Goal: Communication & Community: Answer question/provide support

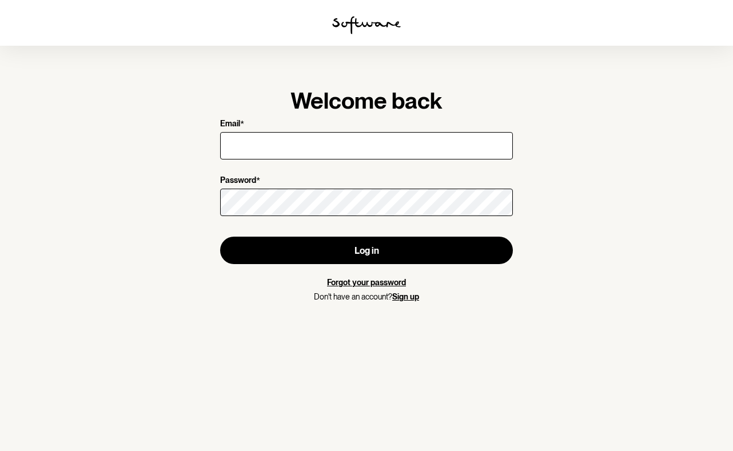
click at [255, 146] on input "Email *" at bounding box center [366, 145] width 293 height 27
type input "[EMAIL_ADDRESS][DOMAIN_NAME]"
click at [347, 282] on link "Forgot your password" at bounding box center [366, 282] width 79 height 9
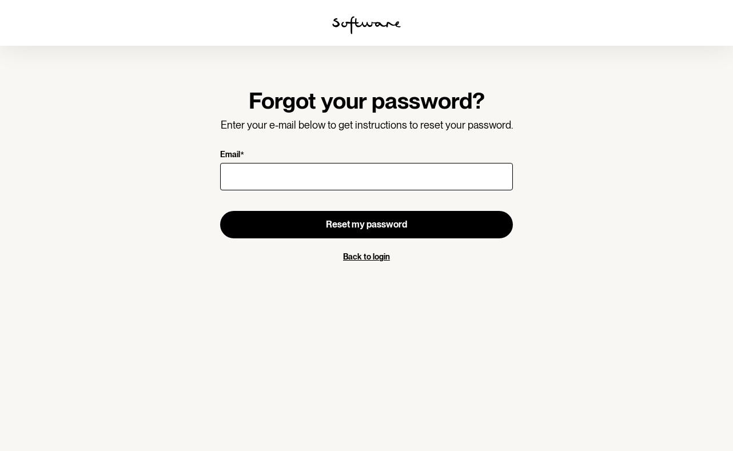
click at [232, 174] on input "Email *" at bounding box center [366, 176] width 293 height 27
type input "[EMAIL_ADDRESS][DOMAIN_NAME]"
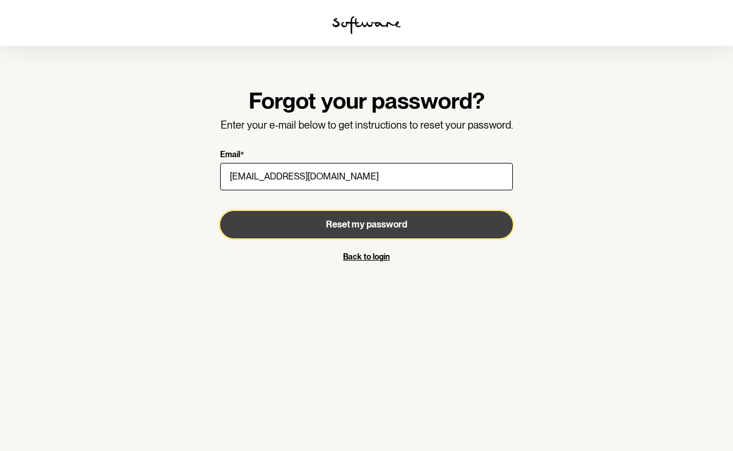
click at [326, 222] on span "Reset my password" at bounding box center [366, 224] width 81 height 11
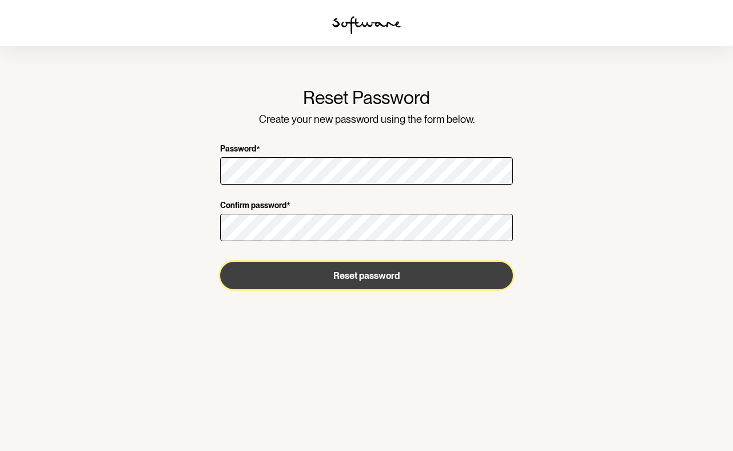
click at [325, 278] on button "Reset password" at bounding box center [366, 275] width 293 height 27
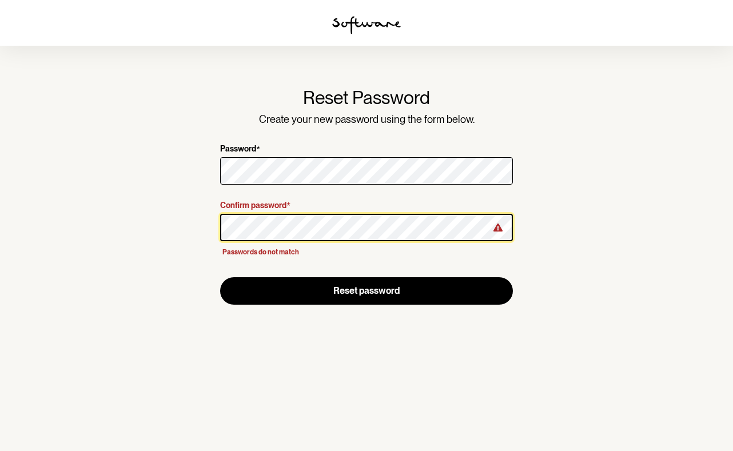
click at [188, 225] on section "Reset Password Create your new password using the form below. Password * Confir…" at bounding box center [366, 225] width 733 height 451
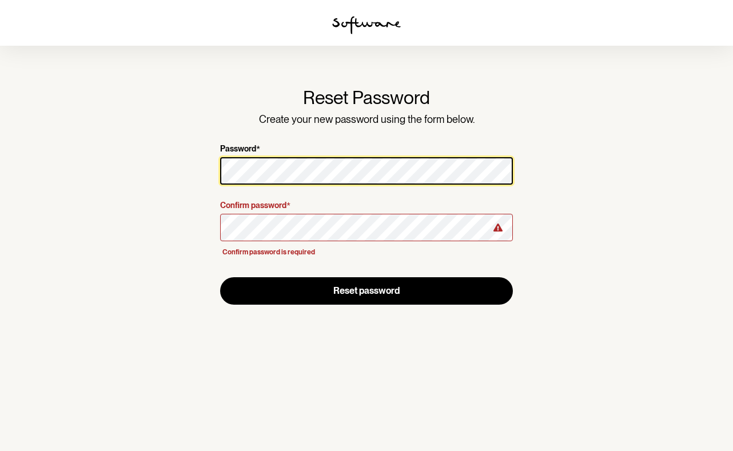
click at [184, 172] on section "Reset Password Create your new password using the form below. Password * Confir…" at bounding box center [366, 225] width 733 height 451
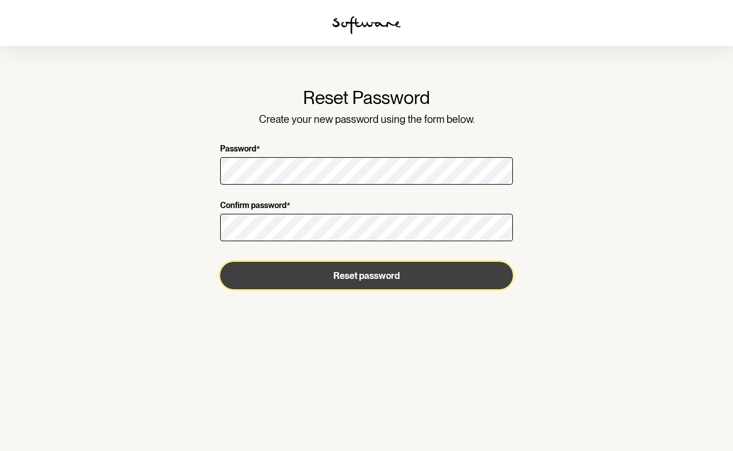
click at [348, 276] on button "Reset password" at bounding box center [366, 275] width 293 height 27
click at [358, 275] on button "Reset password" at bounding box center [366, 275] width 293 height 27
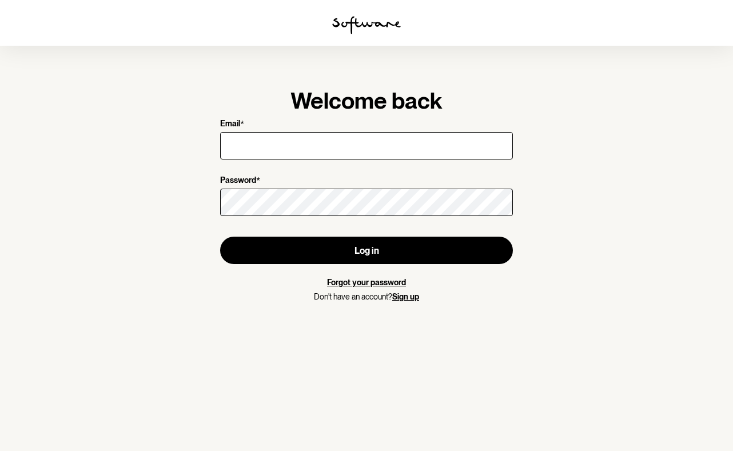
click at [321, 146] on input "Email *" at bounding box center [366, 145] width 293 height 27
type input "[EMAIL_ADDRESS][DOMAIN_NAME]"
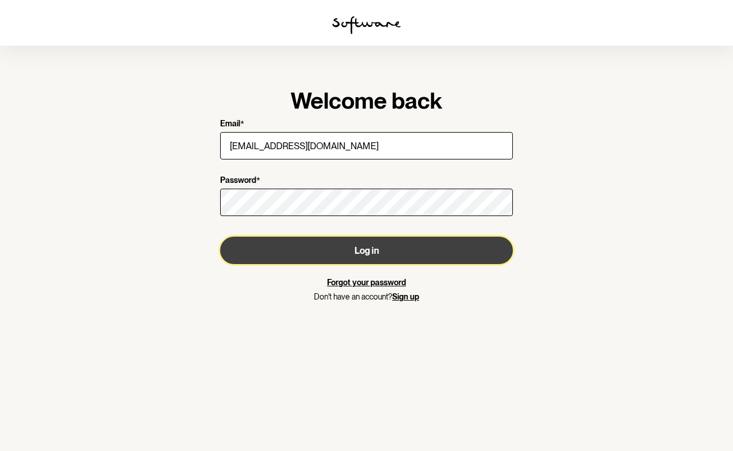
click at [336, 249] on button "Log in" at bounding box center [366, 250] width 293 height 27
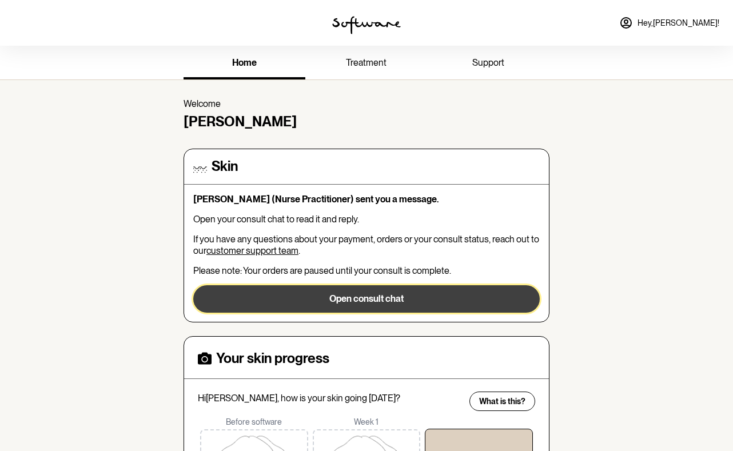
click at [374, 299] on button "Open consult chat" at bounding box center [366, 298] width 346 height 27
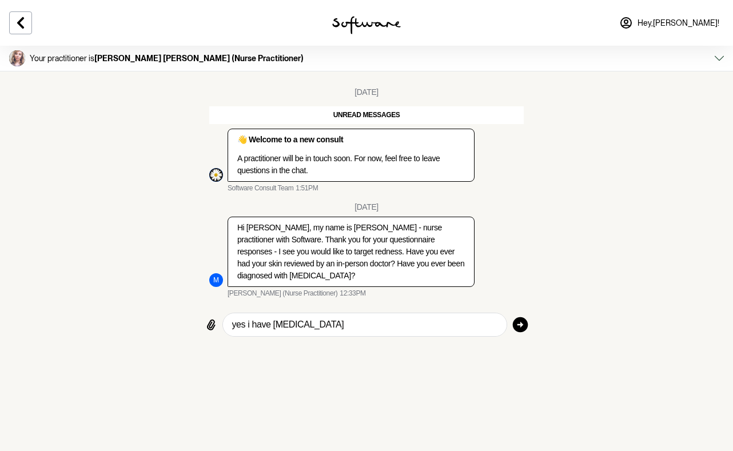
click at [274, 318] on textarea "yes i have rosacea" at bounding box center [364, 325] width 265 height 14
click at [273, 318] on textarea "yes i have rosacea" at bounding box center [364, 325] width 265 height 14
type textarea "yes i have been diagnosed with rosacea"
click at [518, 315] on icon "button" at bounding box center [520, 324] width 18 height 18
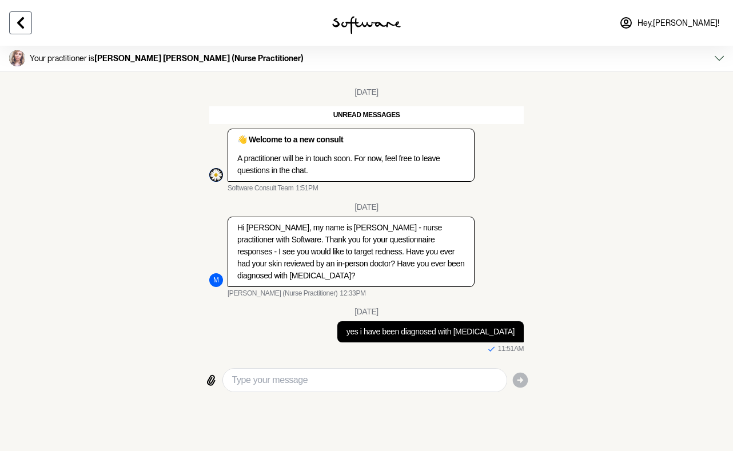
click at [26, 23] on icon at bounding box center [21, 23] width 14 height 14
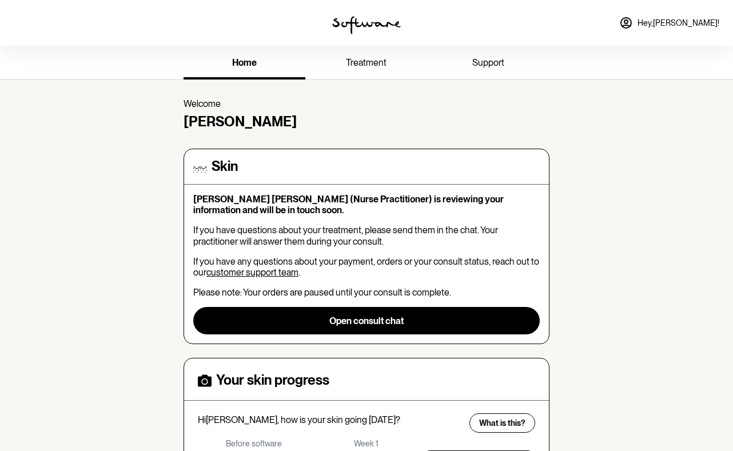
click at [370, 62] on span "treatment" at bounding box center [366, 62] width 41 height 11
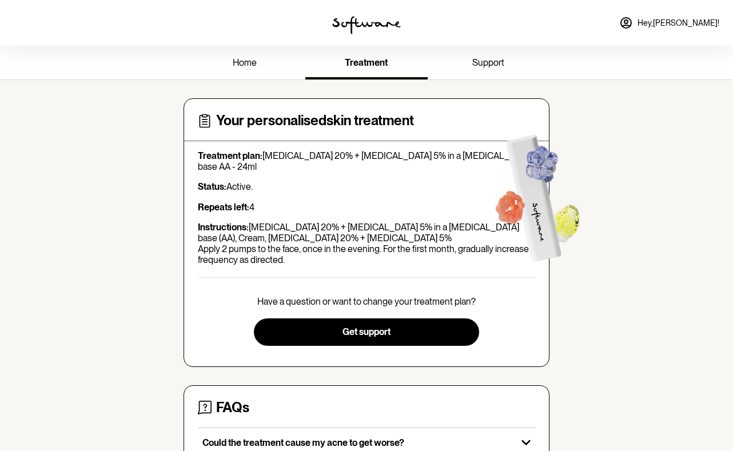
click at [671, 367] on div "home treatment support Your personalised skin treatment Treatment plan: Azelaic…" at bounding box center [366, 343] width 733 height 594
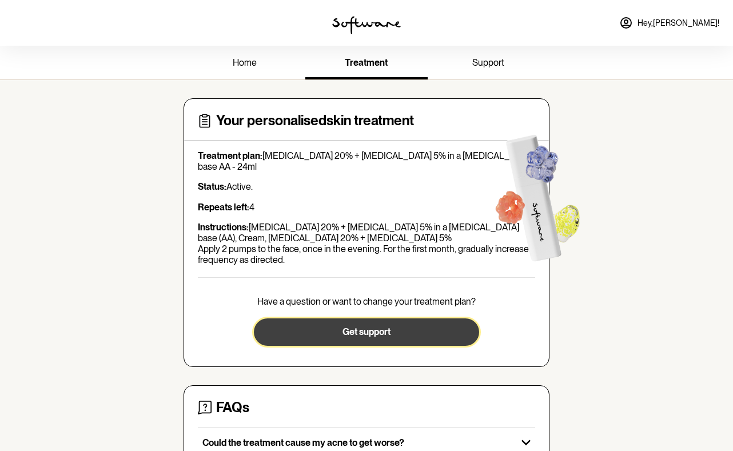
click at [392, 331] on button "Get support" at bounding box center [366, 331] width 225 height 27
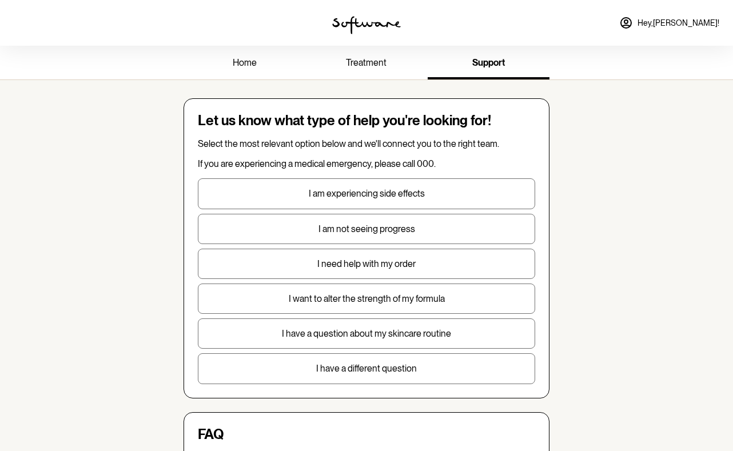
click at [110, 337] on div "home treatment support Let us know what type of help you're looking for! Select…" at bounding box center [366, 428] width 733 height 764
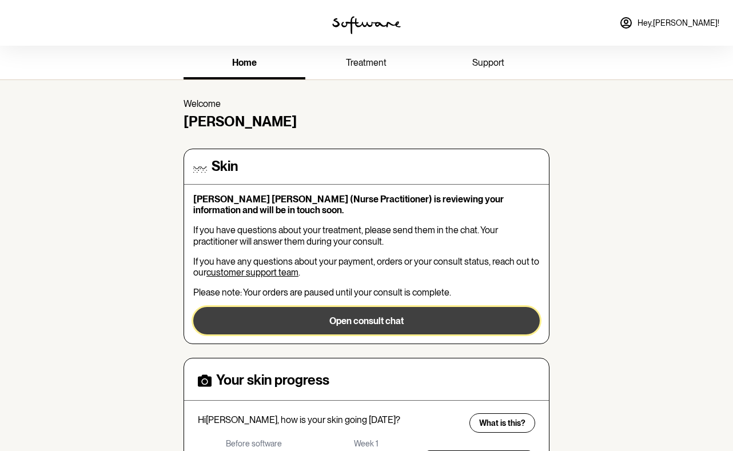
click at [401, 321] on button "Open consult chat" at bounding box center [366, 320] width 346 height 27
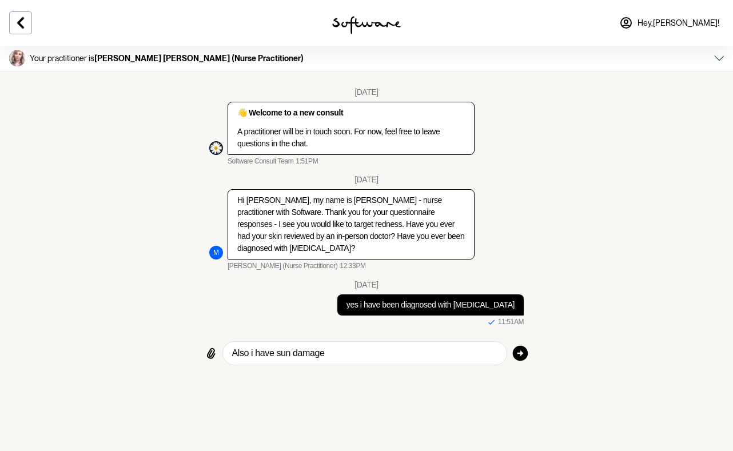
type textarea "Also i have sun damage"
click at [519, 345] on icon "button" at bounding box center [519, 352] width 15 height 15
